Goal: Task Accomplishment & Management: Use online tool/utility

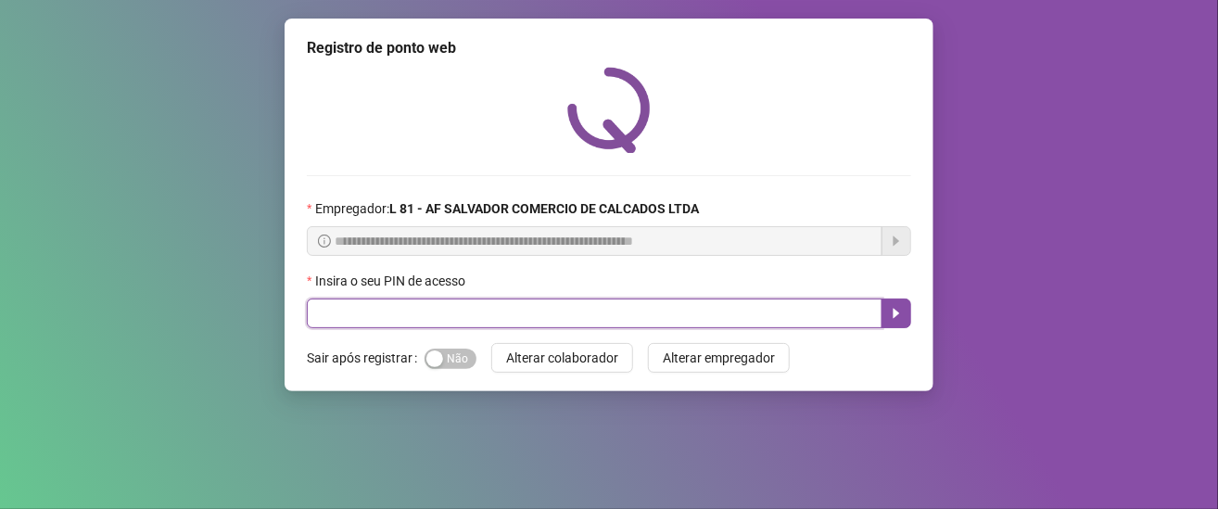
click at [415, 312] on input "text" at bounding box center [595, 314] width 576 height 30
type input "*****"
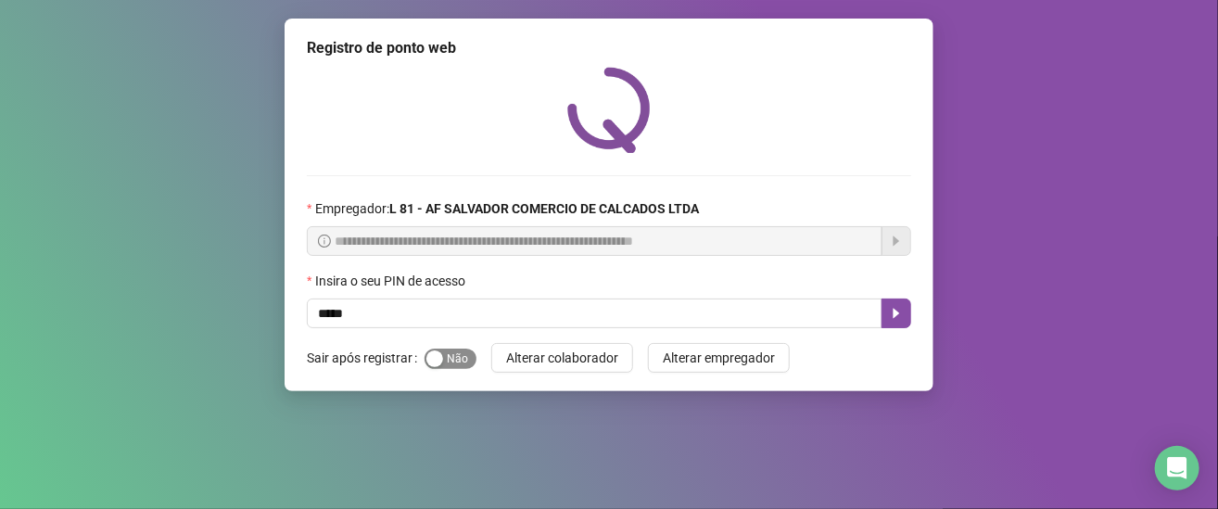
click at [426, 361] on div "button" at bounding box center [434, 358] width 17 height 17
click at [884, 316] on button "button" at bounding box center [897, 314] width 30 height 30
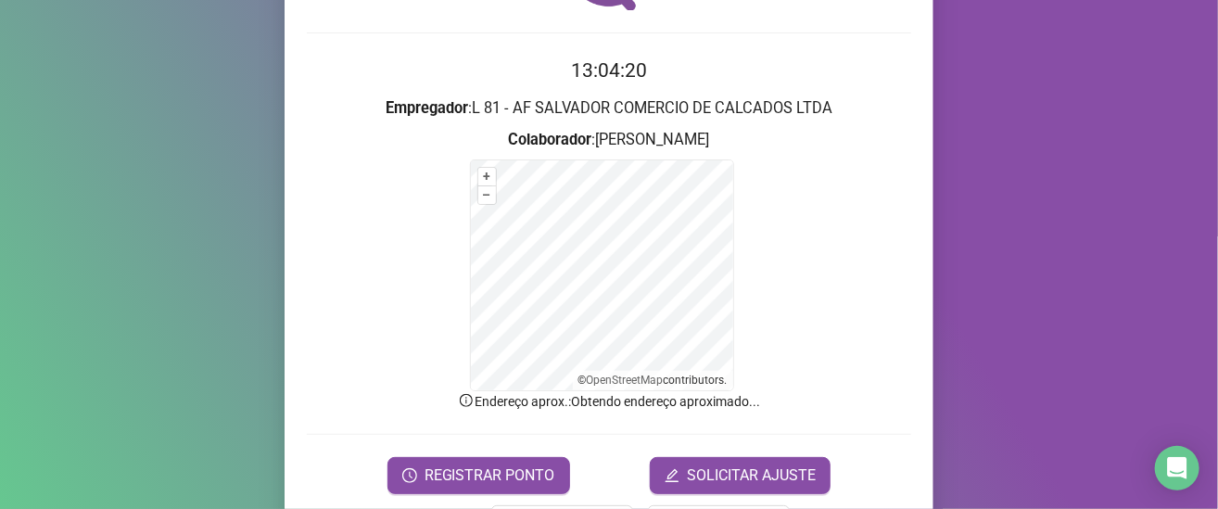
scroll to position [209, 0]
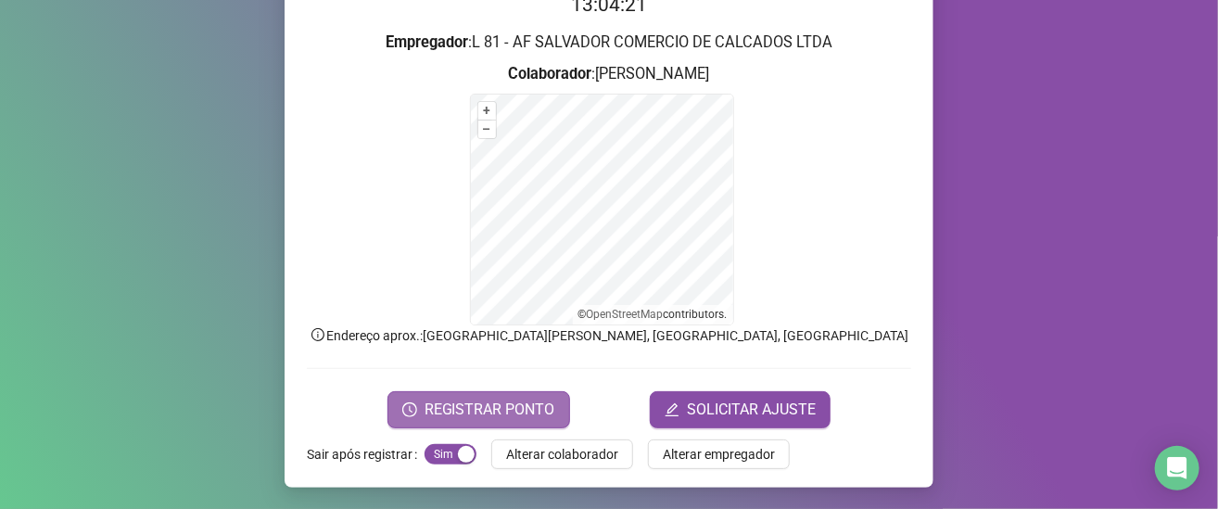
click at [452, 400] on span "REGISTRAR PONTO" at bounding box center [490, 410] width 131 height 22
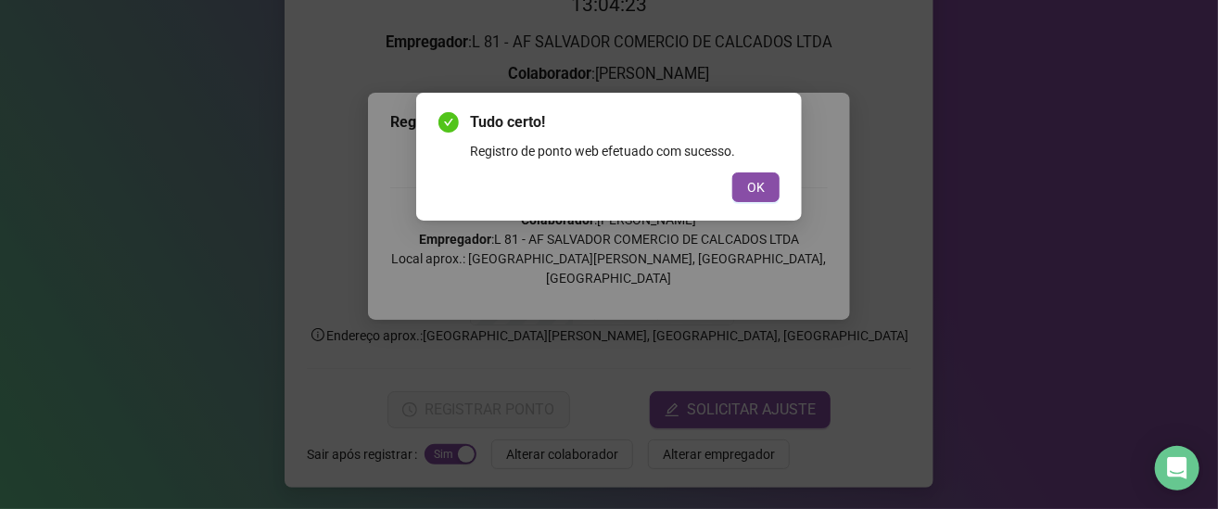
click at [747, 171] on div "Tudo certo! Registro de ponto web efetuado com sucesso. OK" at bounding box center [609, 156] width 341 height 91
click at [747, 180] on span "OK" at bounding box center [756, 187] width 18 height 20
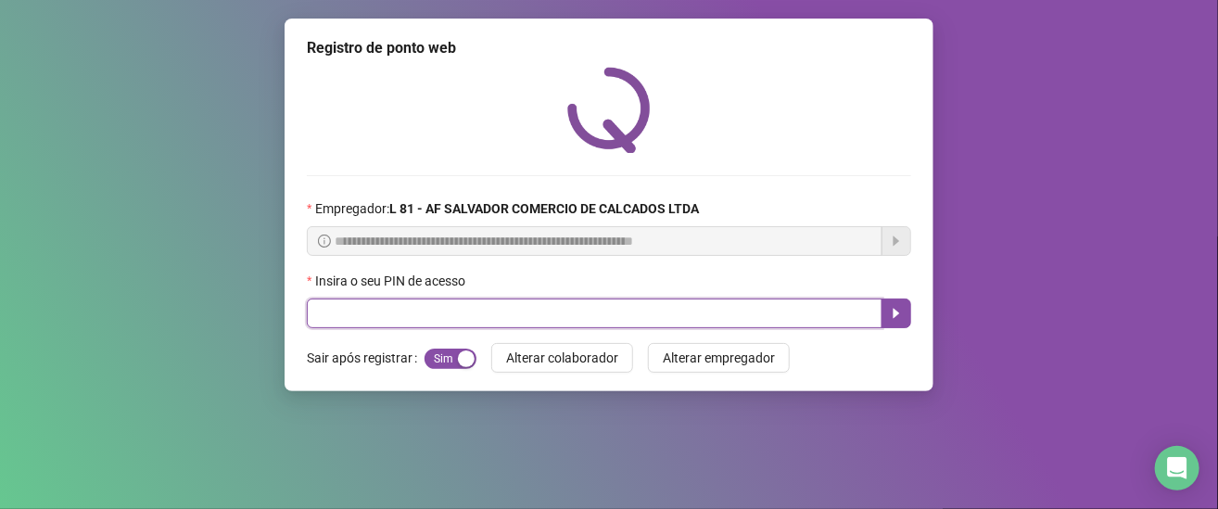
click at [318, 311] on input "text" at bounding box center [595, 314] width 576 height 30
type input "*****"
click at [900, 312] on icon "caret-right" at bounding box center [896, 313] width 15 height 15
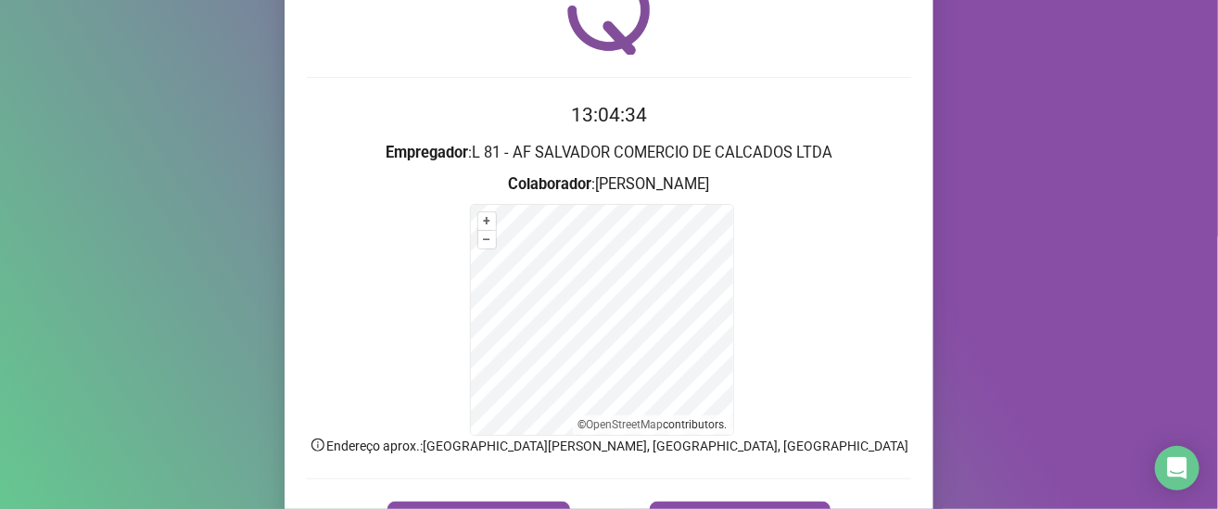
scroll to position [209, 0]
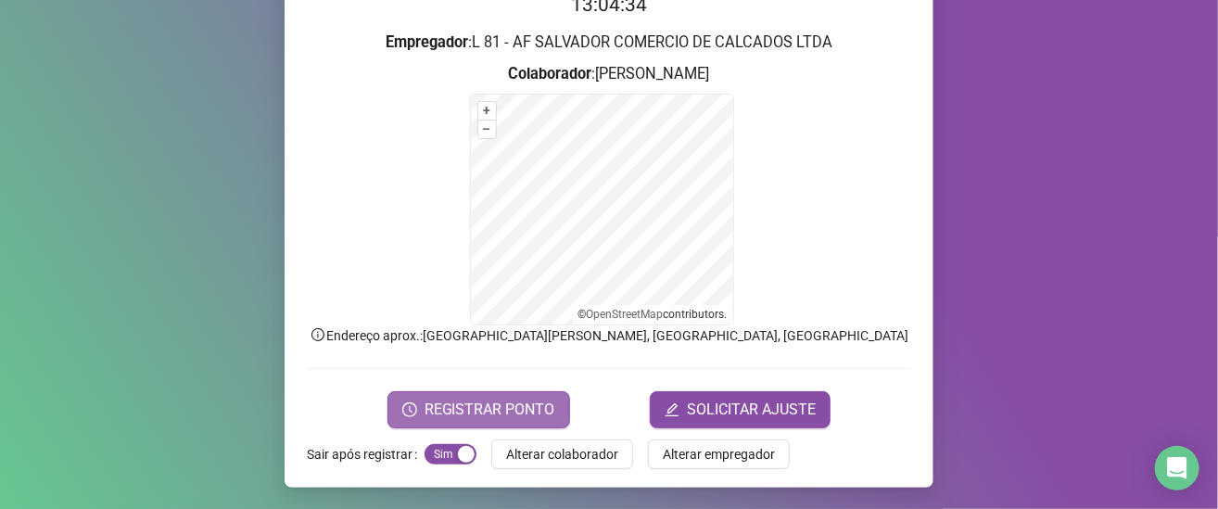
click at [472, 400] on span "REGISTRAR PONTO" at bounding box center [490, 410] width 131 height 22
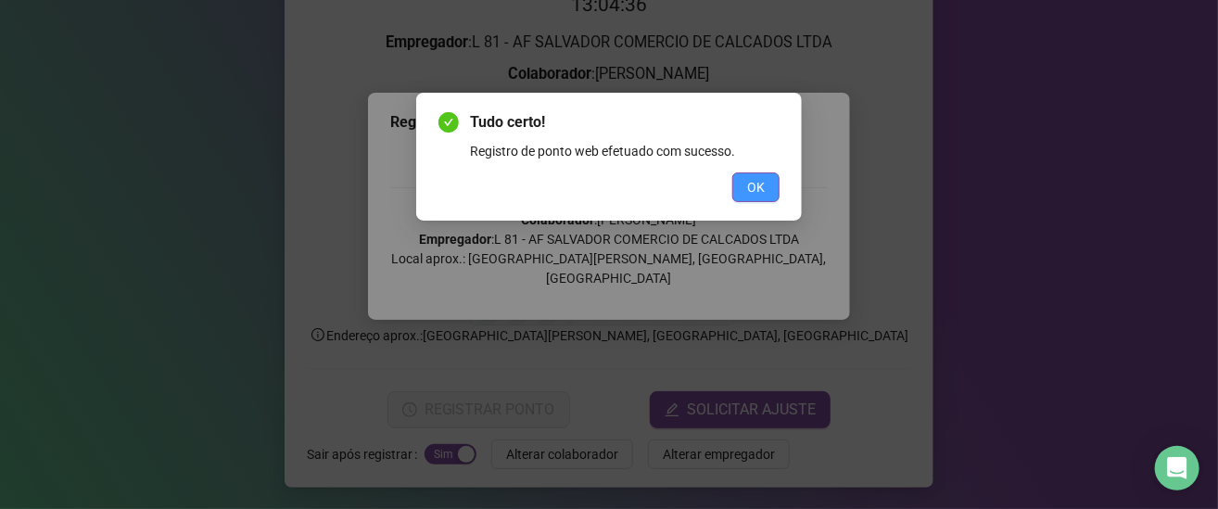
click at [745, 182] on button "OK" at bounding box center [755, 187] width 47 height 30
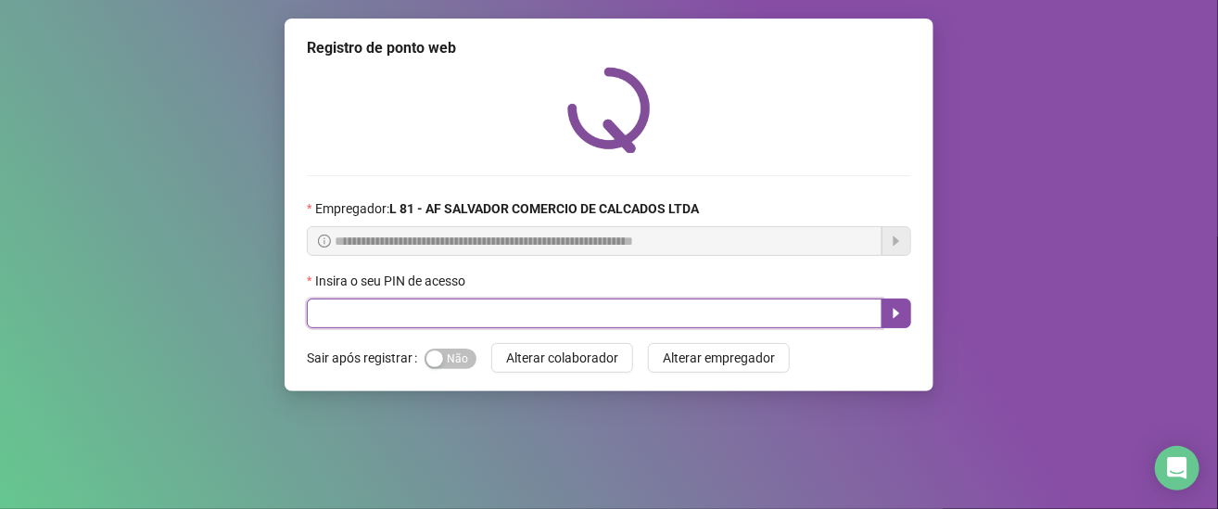
click at [675, 306] on input "text" at bounding box center [595, 314] width 576 height 30
type input "*****"
click at [889, 314] on icon "caret-right" at bounding box center [896, 313] width 15 height 15
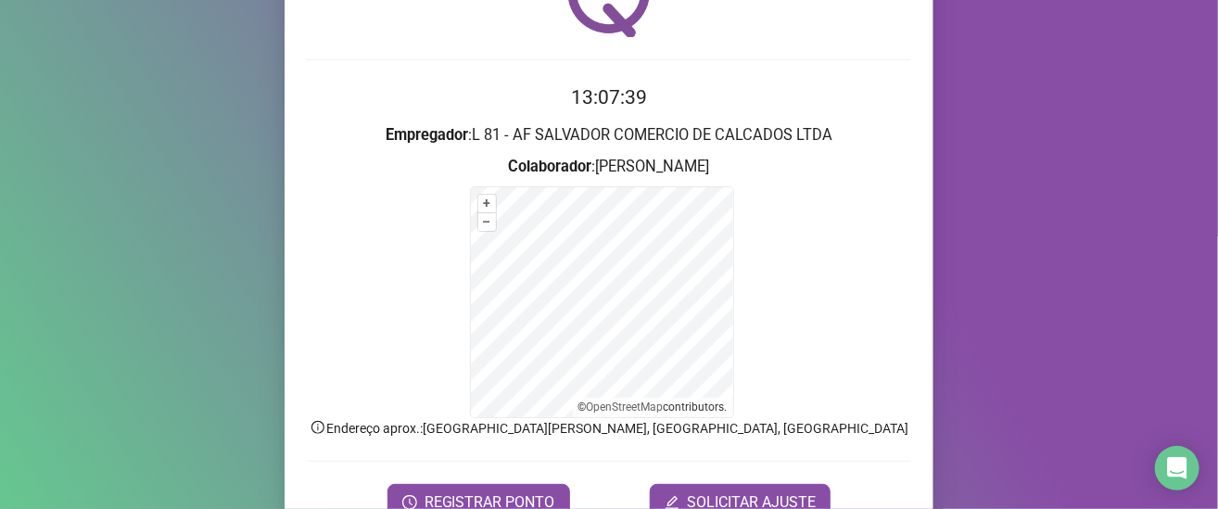
scroll to position [209, 0]
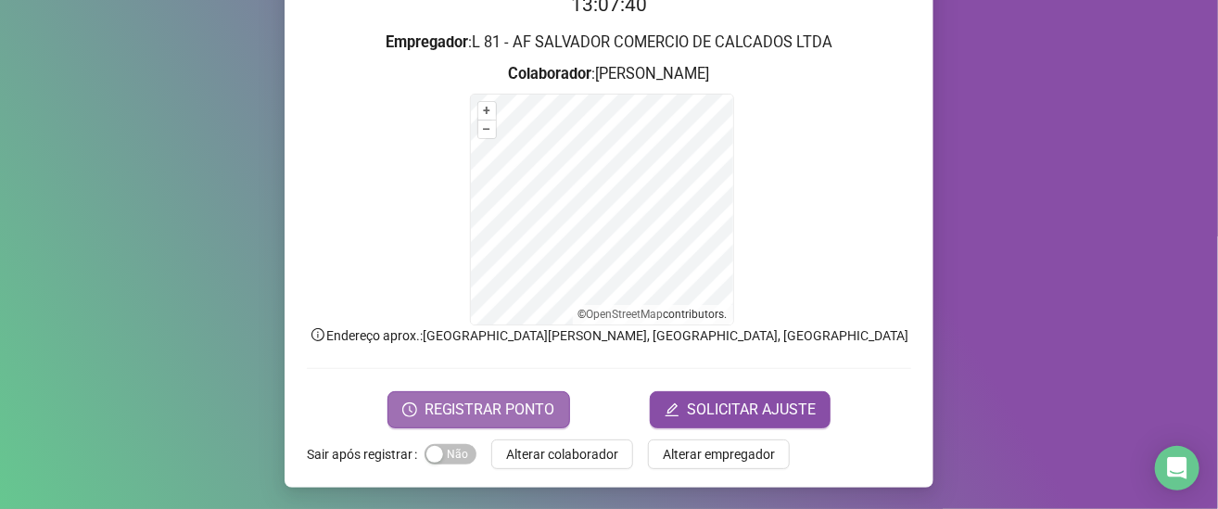
click at [534, 401] on span "REGISTRAR PONTO" at bounding box center [490, 410] width 131 height 22
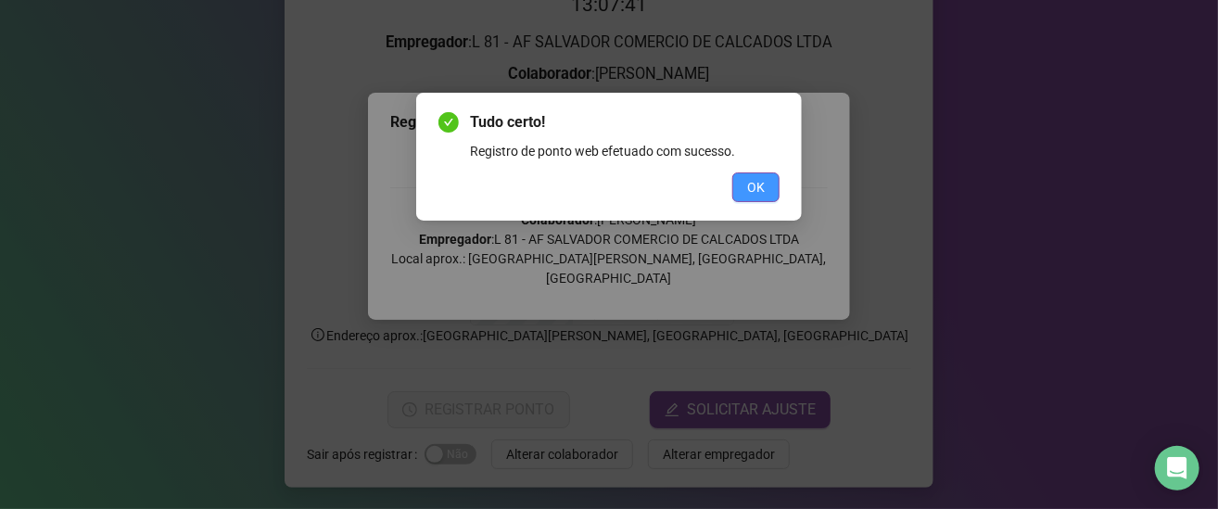
click at [767, 183] on button "OK" at bounding box center [755, 187] width 47 height 30
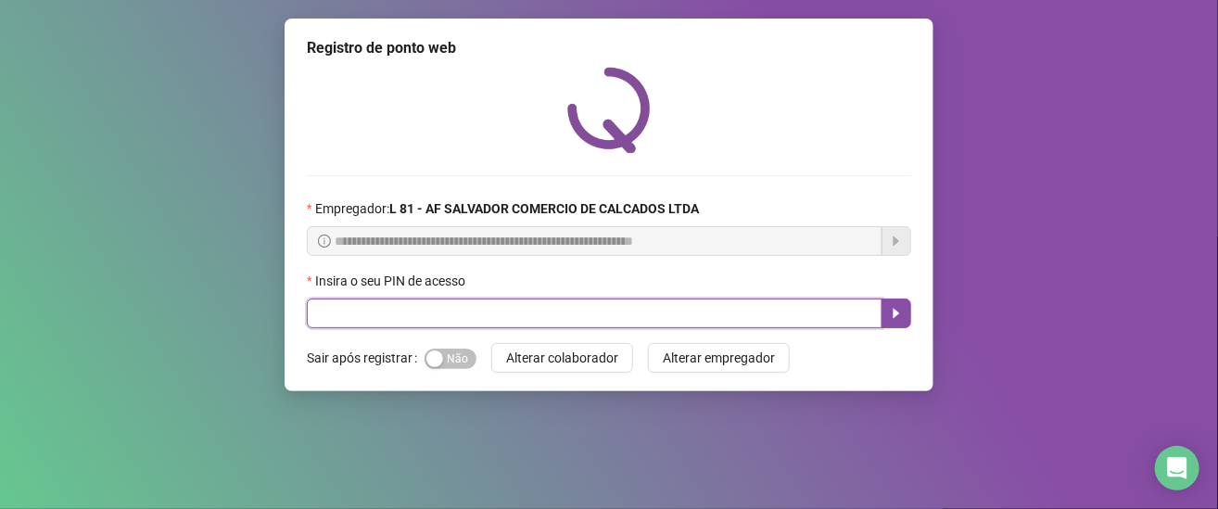
click at [351, 321] on input "text" at bounding box center [595, 314] width 576 height 30
type input "*****"
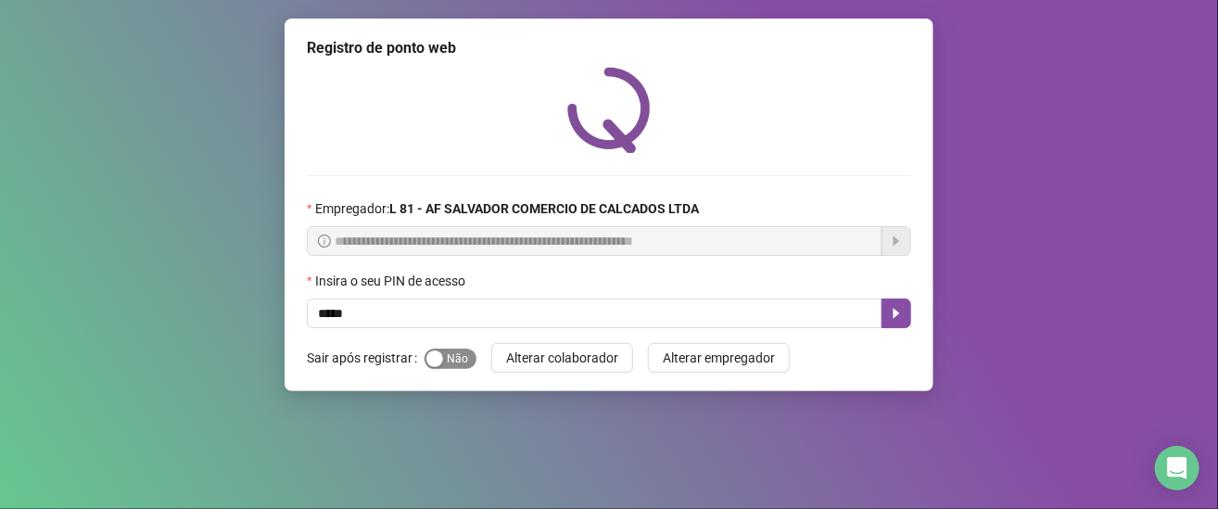
click at [436, 361] on div "button" at bounding box center [434, 358] width 17 height 17
click at [894, 318] on icon "caret-right" at bounding box center [897, 314] width 6 height 10
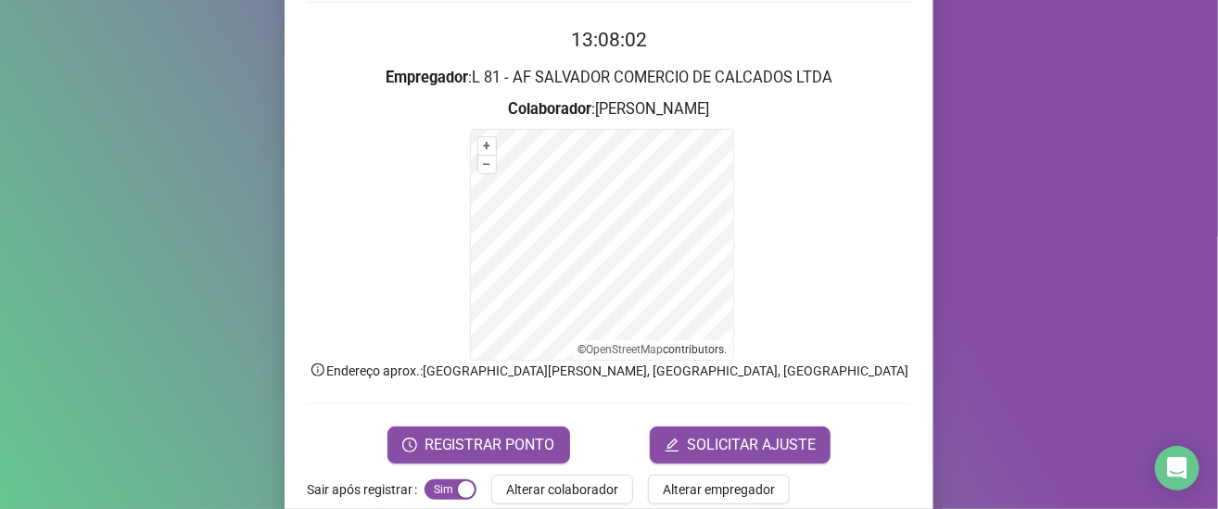
scroll to position [209, 0]
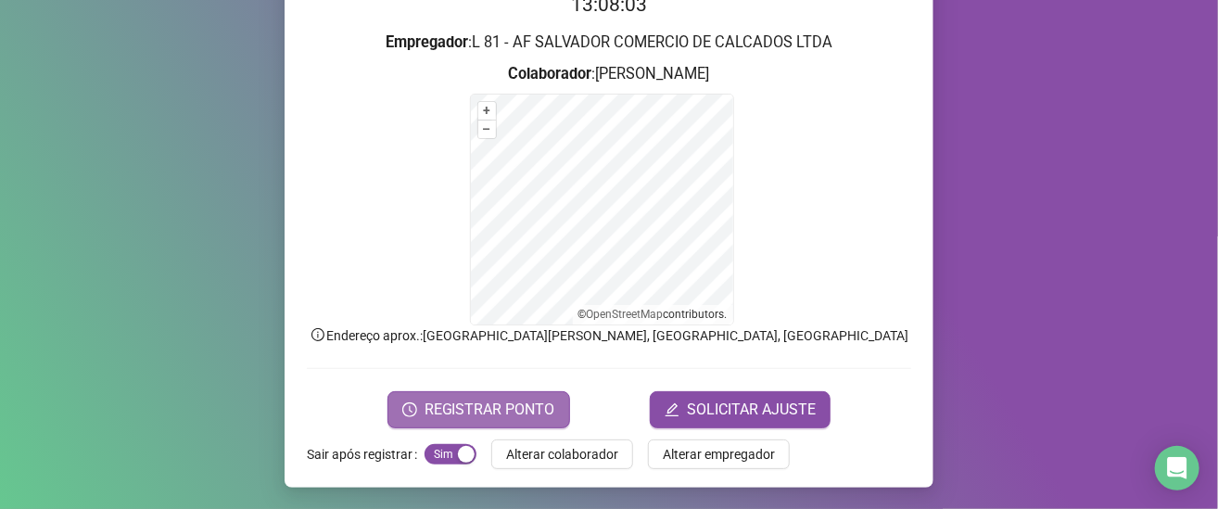
click at [514, 404] on span "REGISTRAR PONTO" at bounding box center [490, 410] width 131 height 22
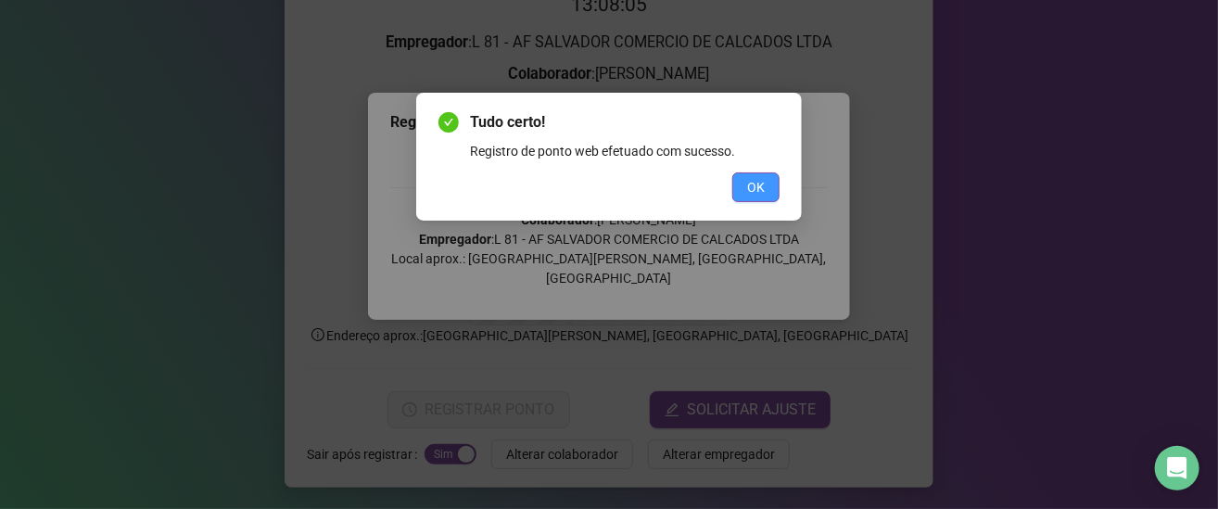
click at [748, 196] on span "OK" at bounding box center [756, 187] width 18 height 20
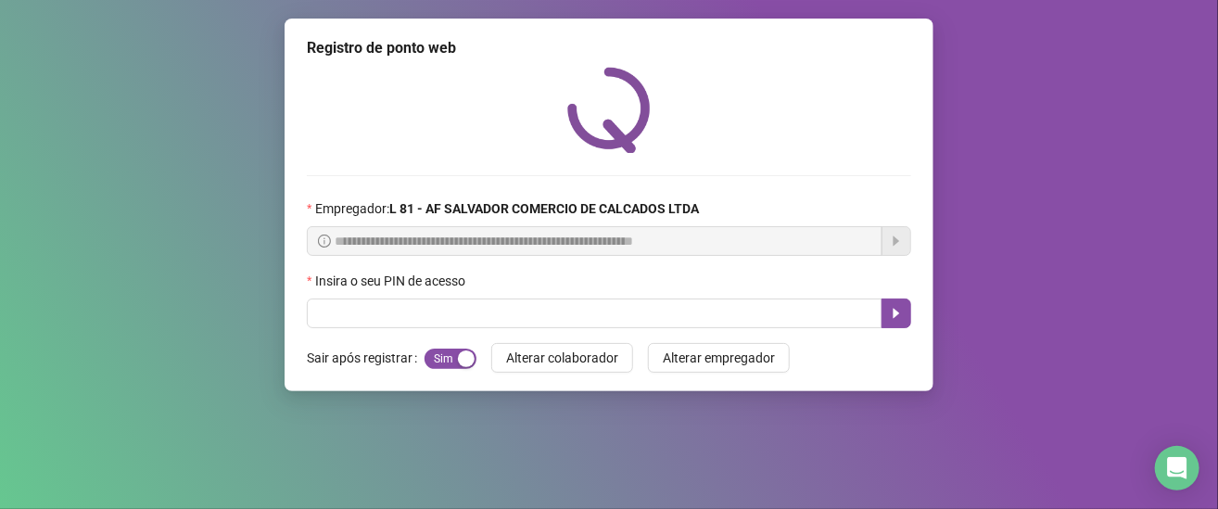
scroll to position [0, 0]
